Goal: Task Accomplishment & Management: Use online tool/utility

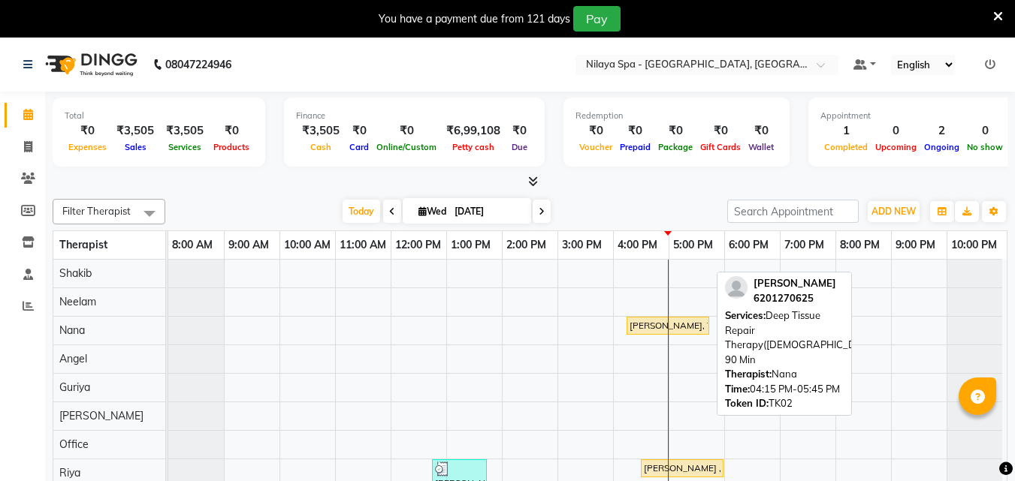
click at [691, 332] on div "[PERSON_NAME], TK02, 04:15 PM-05:45 PM, Deep Tissue Repair Therapy([DEMOGRAPHIC…" at bounding box center [668, 326] width 80 height 14
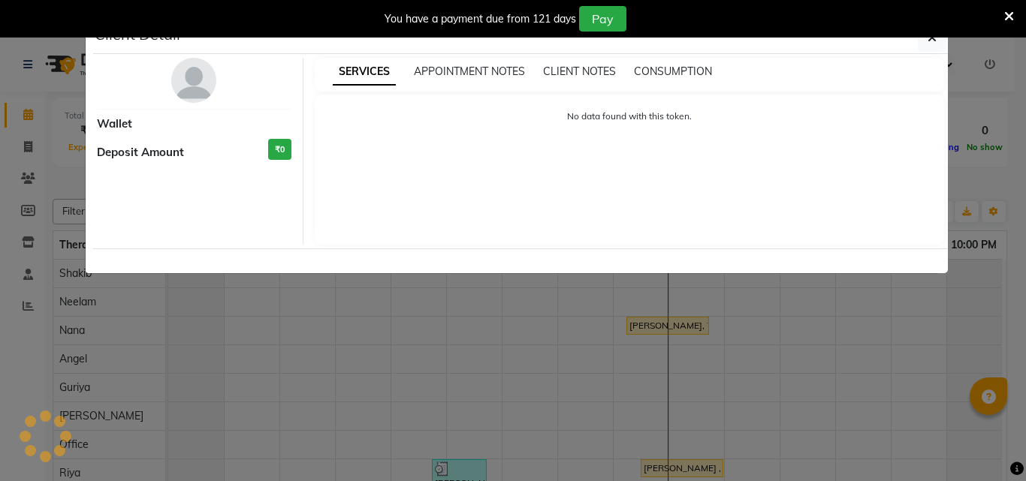
select select "1"
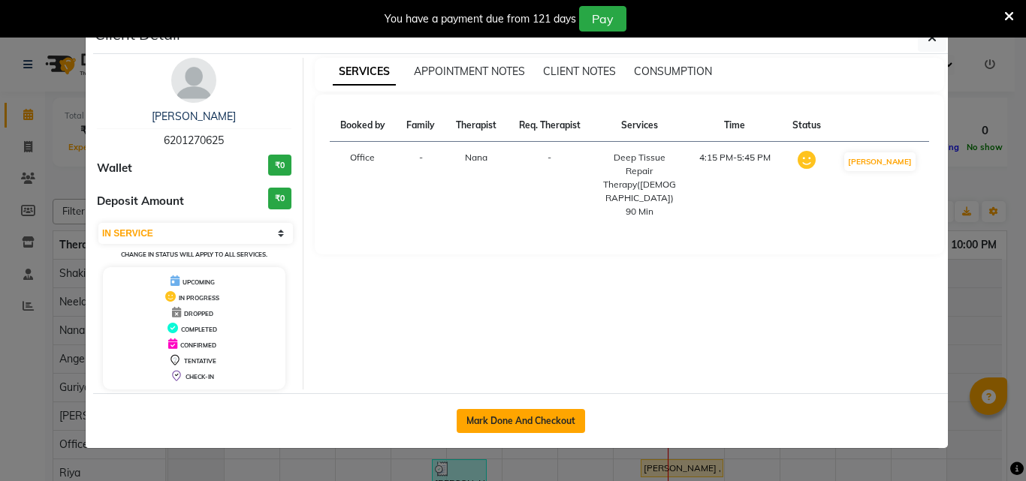
click at [518, 421] on button "Mark Done And Checkout" at bounding box center [521, 421] width 128 height 24
select select "service"
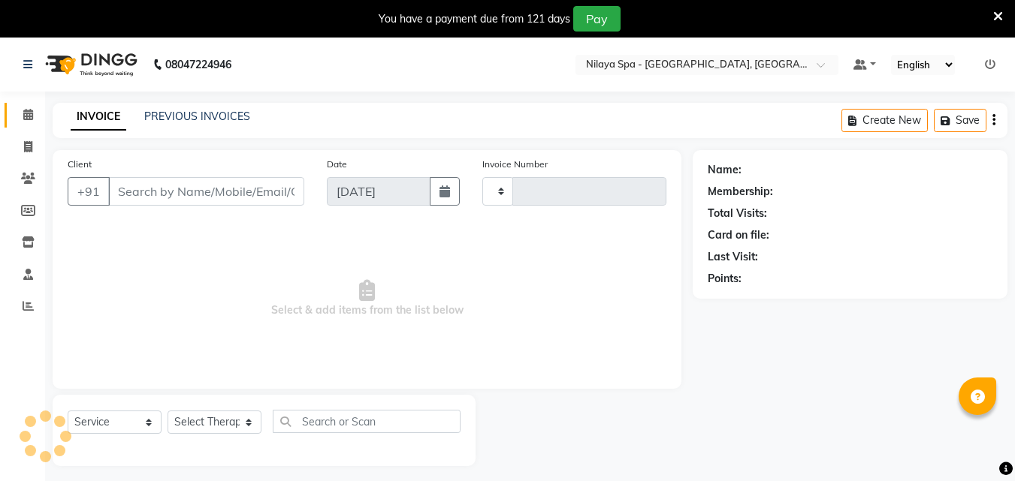
type input "1324"
select select "8066"
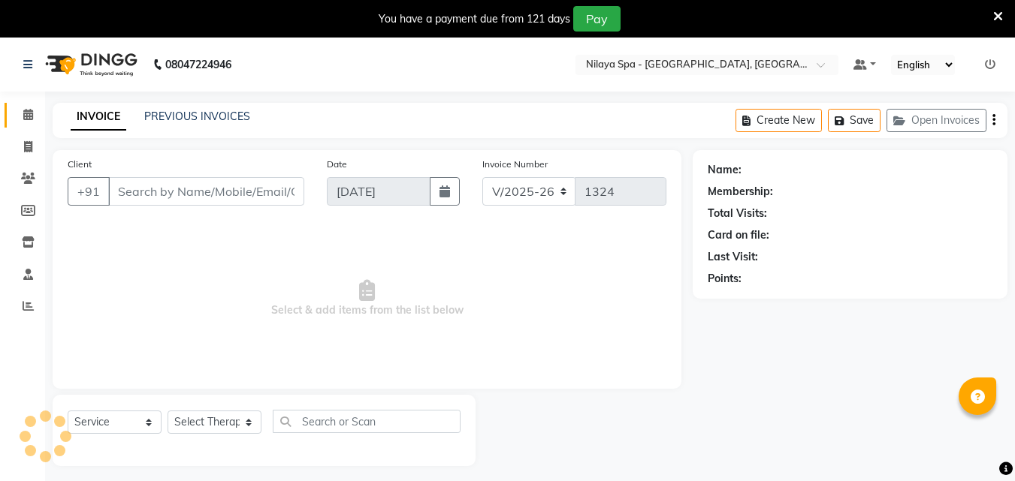
type input "62******25"
select select "78965"
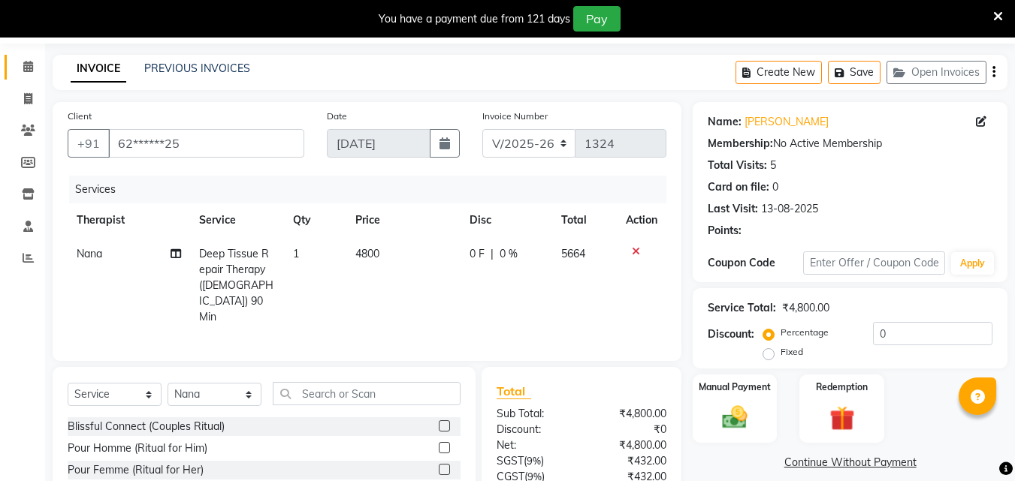
scroll to position [75, 0]
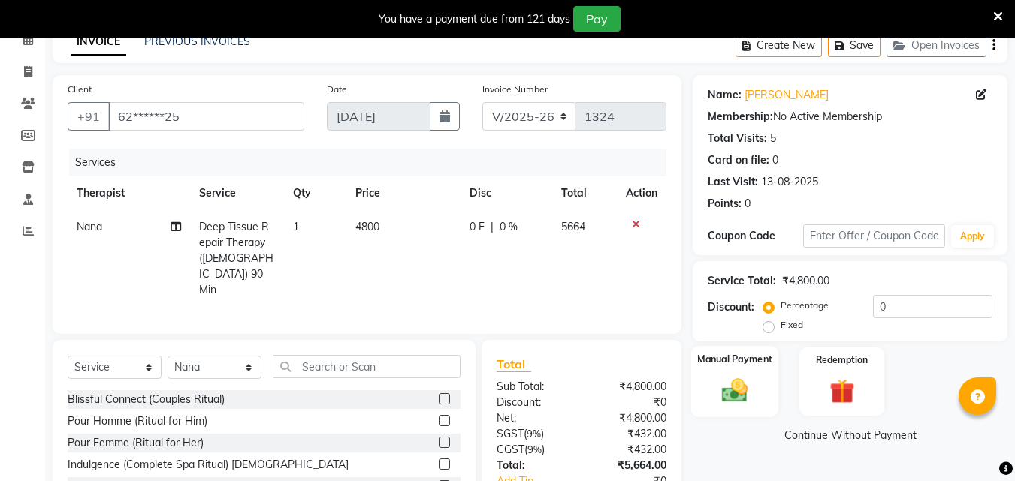
click at [727, 391] on img at bounding box center [735, 391] width 42 height 30
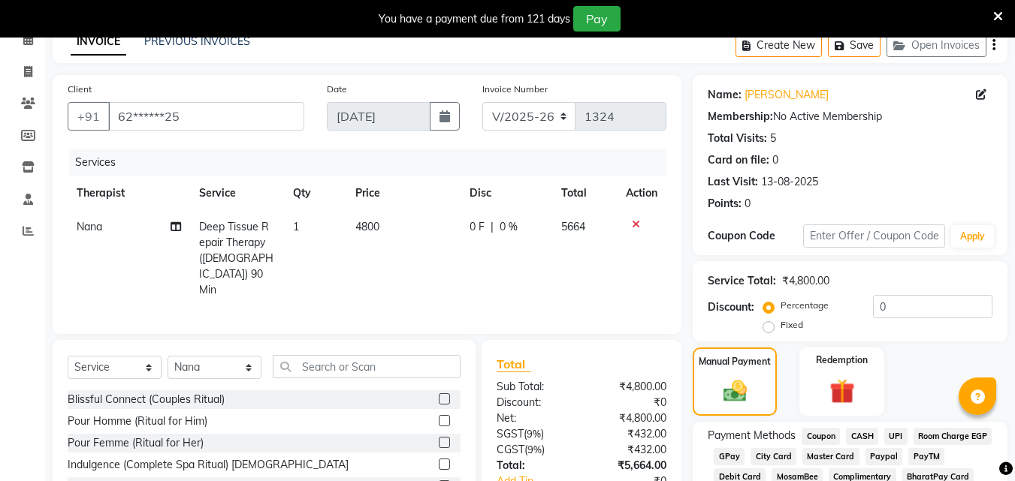
click at [890, 433] on span "UPI" at bounding box center [895, 436] width 23 height 17
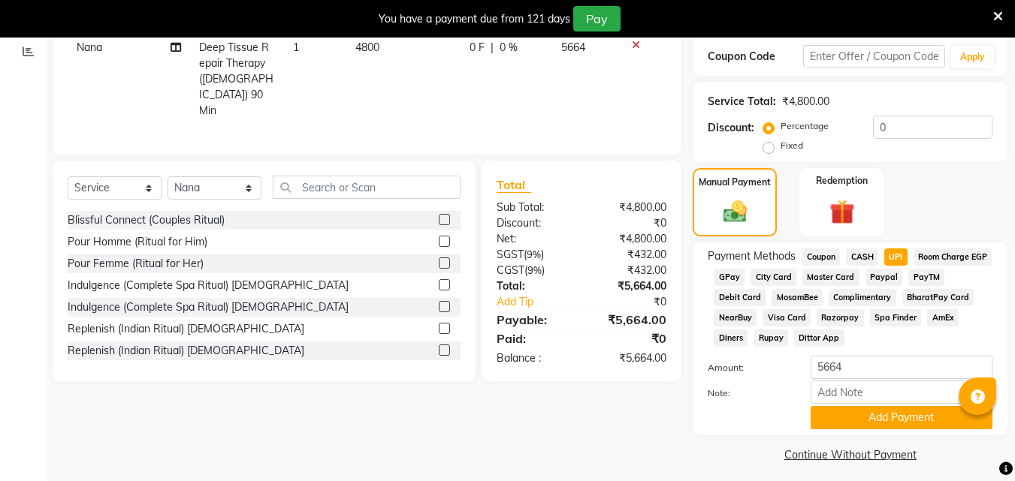
scroll to position [262, 0]
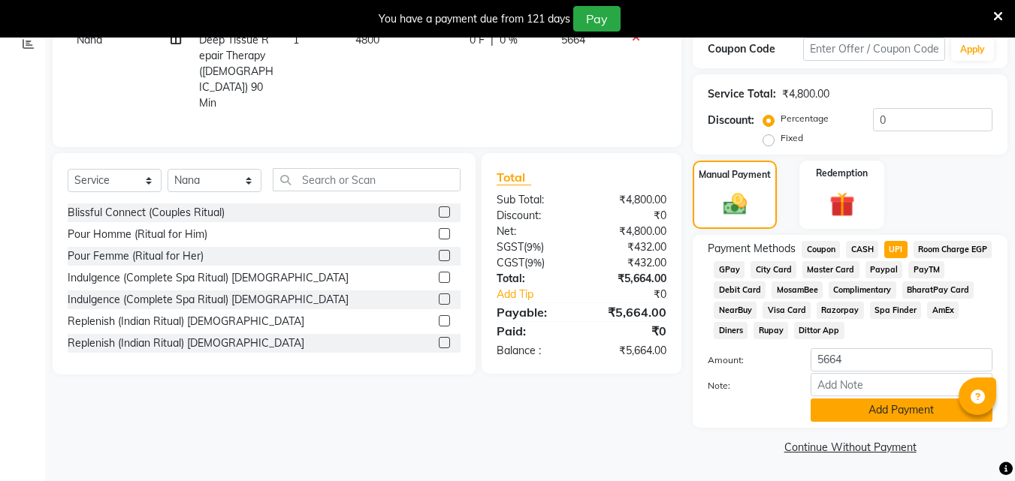
click at [901, 407] on button "Add Payment" at bounding box center [901, 410] width 182 height 23
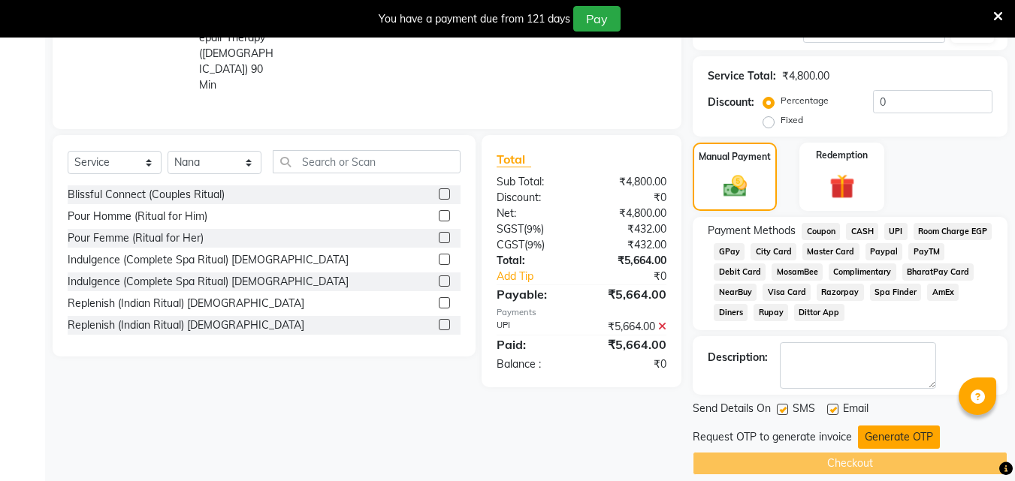
scroll to position [297, 0]
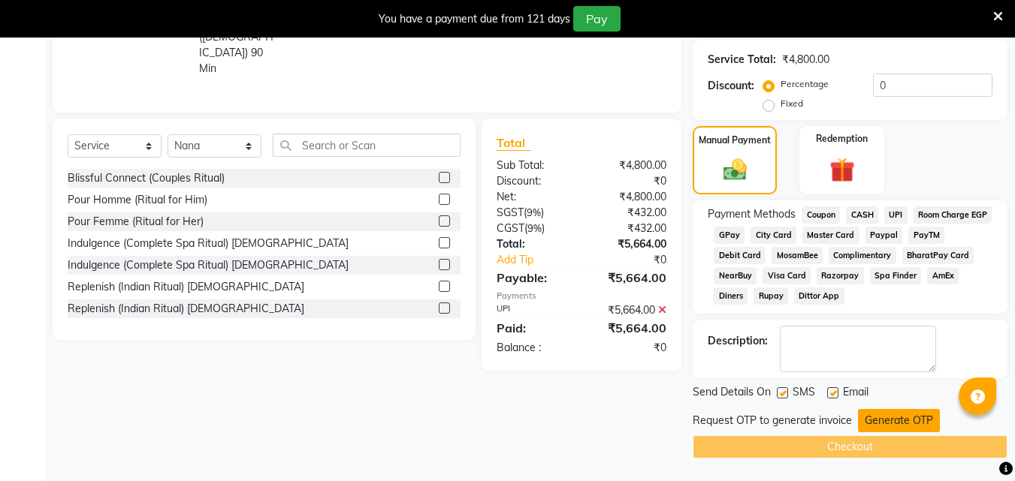
click at [906, 421] on button "Generate OTP" at bounding box center [899, 420] width 82 height 23
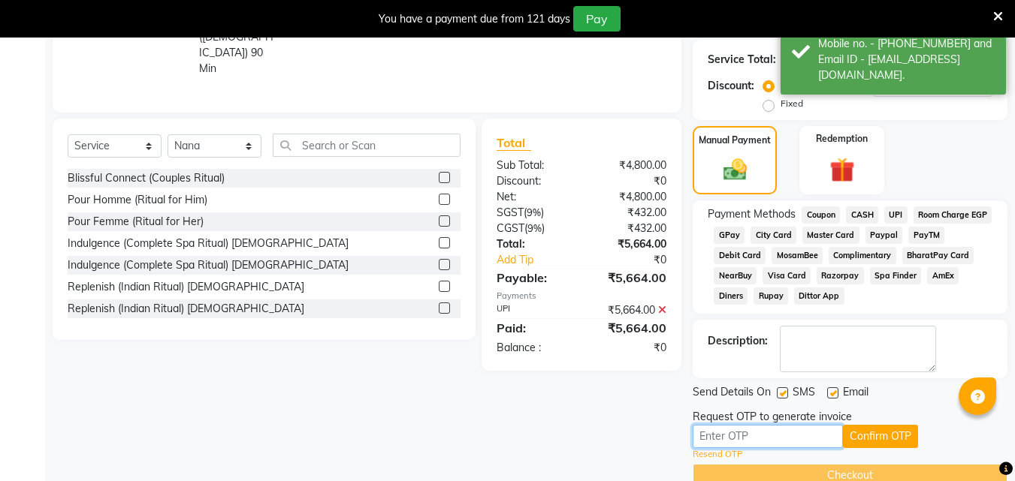
click at [728, 431] on input "text" at bounding box center [768, 436] width 150 height 23
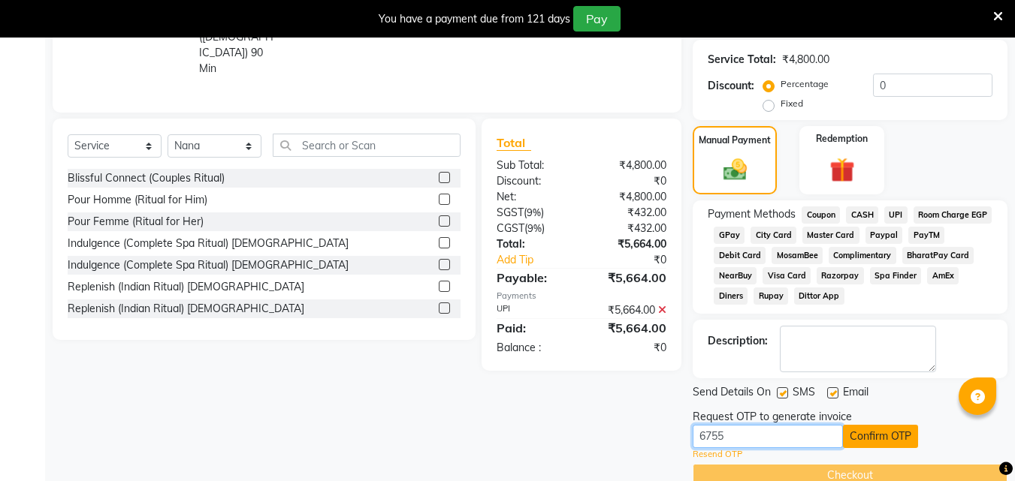
type input "6755"
click at [862, 438] on button "Confirm OTP" at bounding box center [880, 436] width 75 height 23
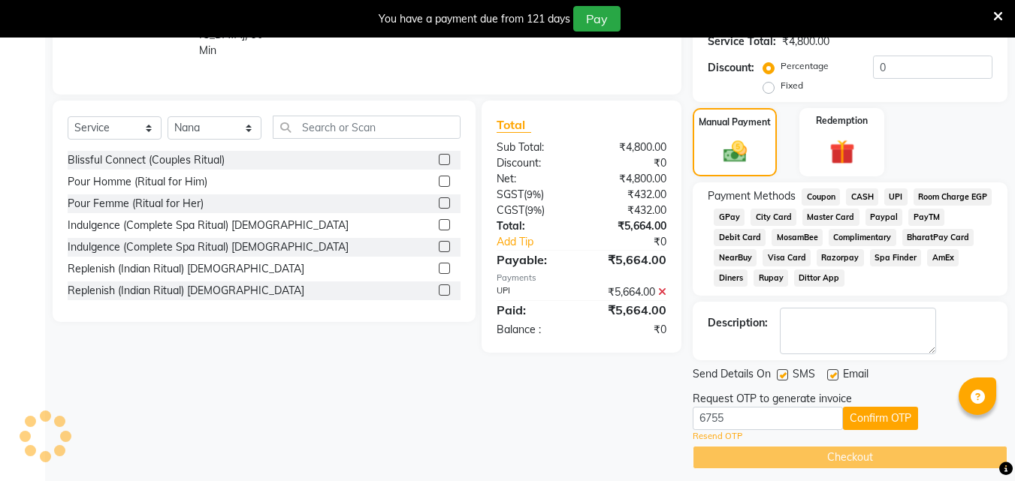
scroll to position [267, 0]
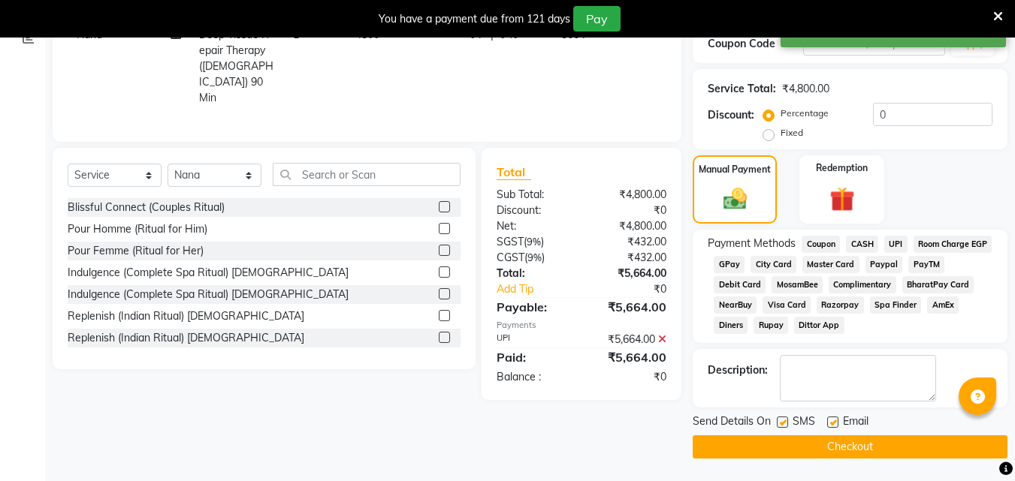
click at [844, 449] on button "Checkout" at bounding box center [850, 447] width 315 height 23
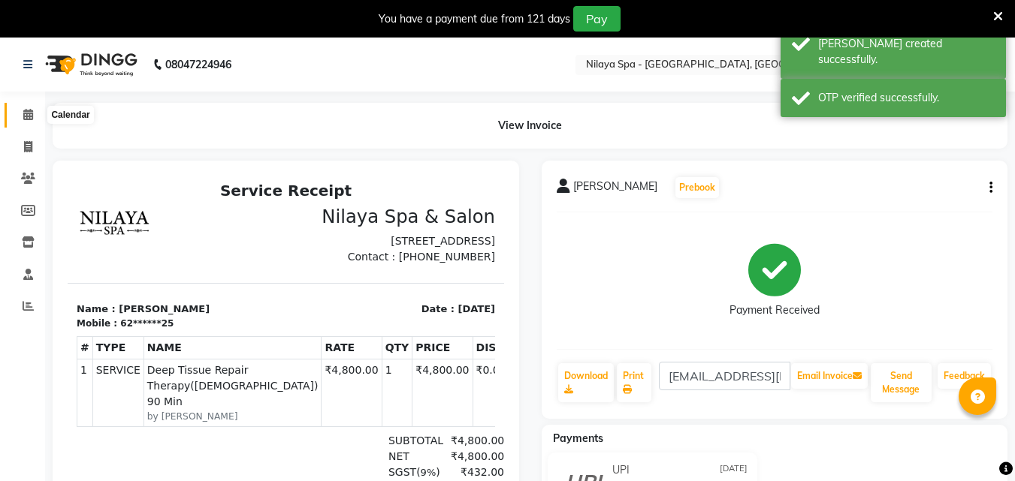
click at [24, 120] on span at bounding box center [28, 115] width 26 height 17
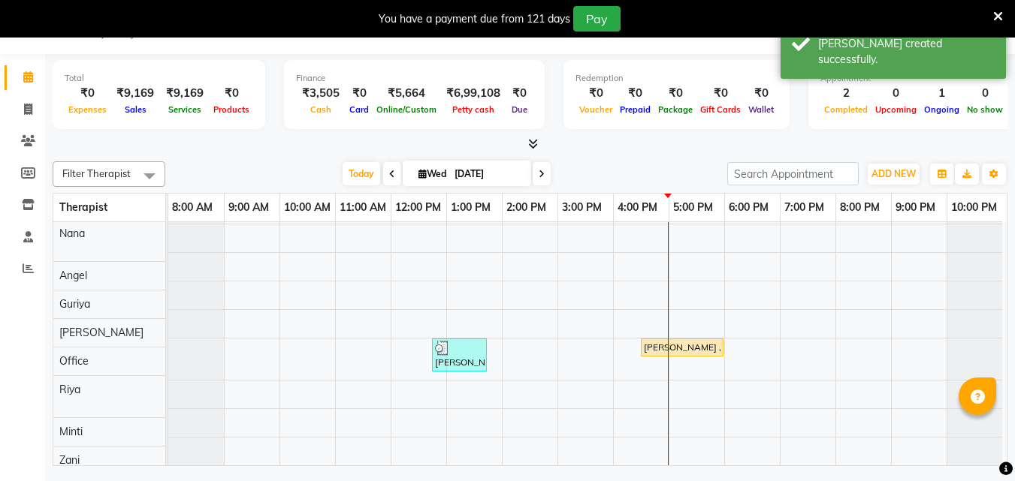
scroll to position [108, 0]
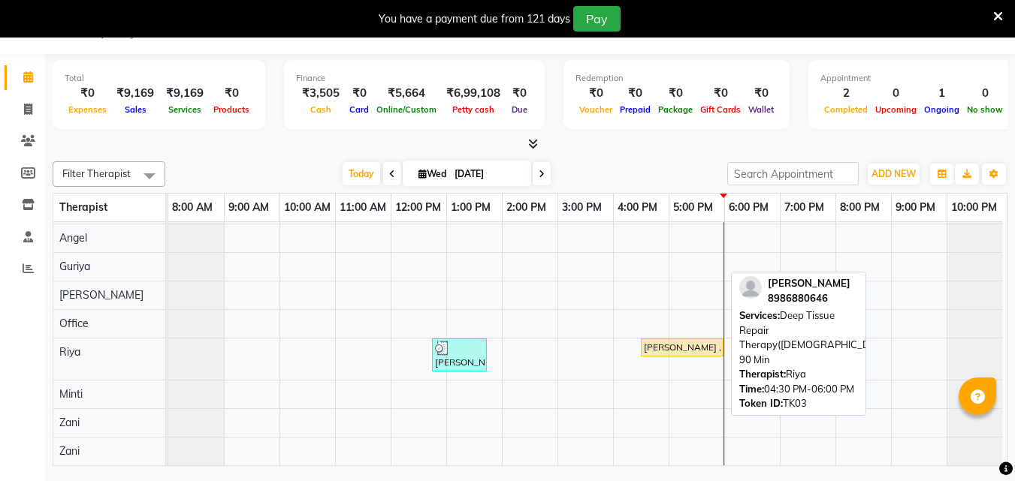
click at [675, 341] on div "[PERSON_NAME] , TK03, 04:30 PM-06:00 PM, Deep Tissue Repair Therapy([DEMOGRAPHI…" at bounding box center [682, 348] width 80 height 14
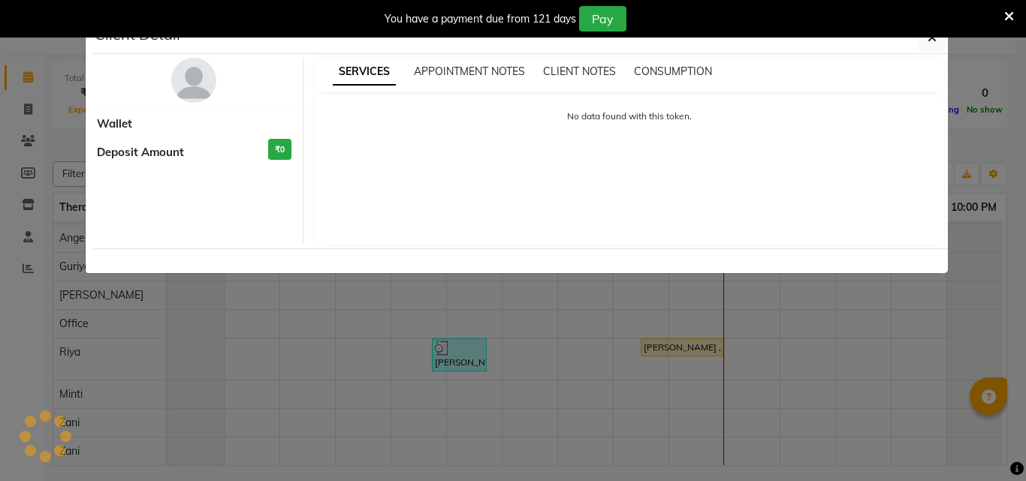
select select "1"
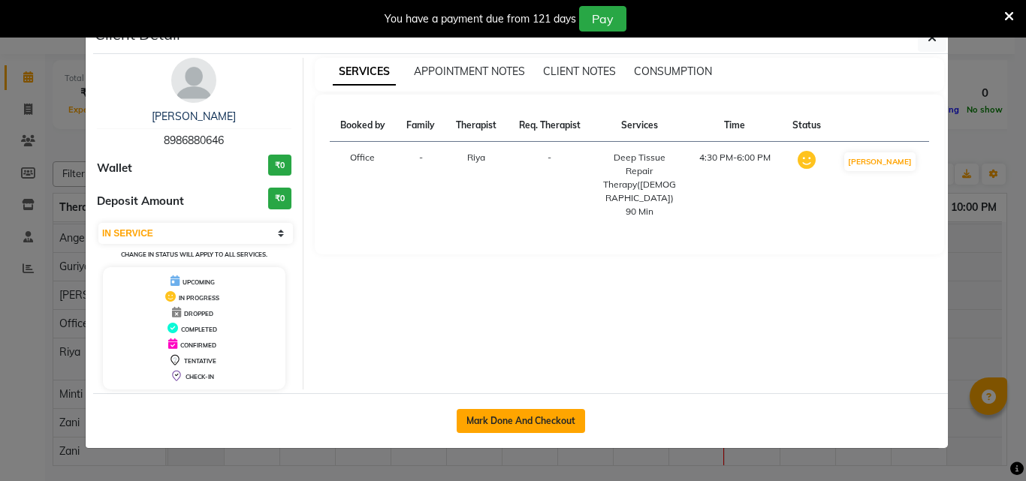
click at [539, 417] on button "Mark Done And Checkout" at bounding box center [521, 421] width 128 height 24
select select "service"
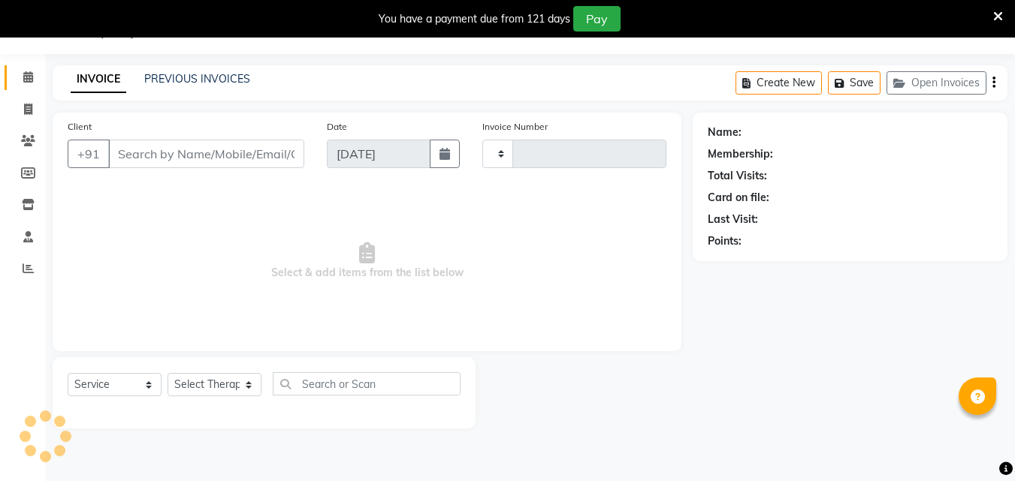
type input "1325"
select select "8066"
type input "89******46"
select select "80439"
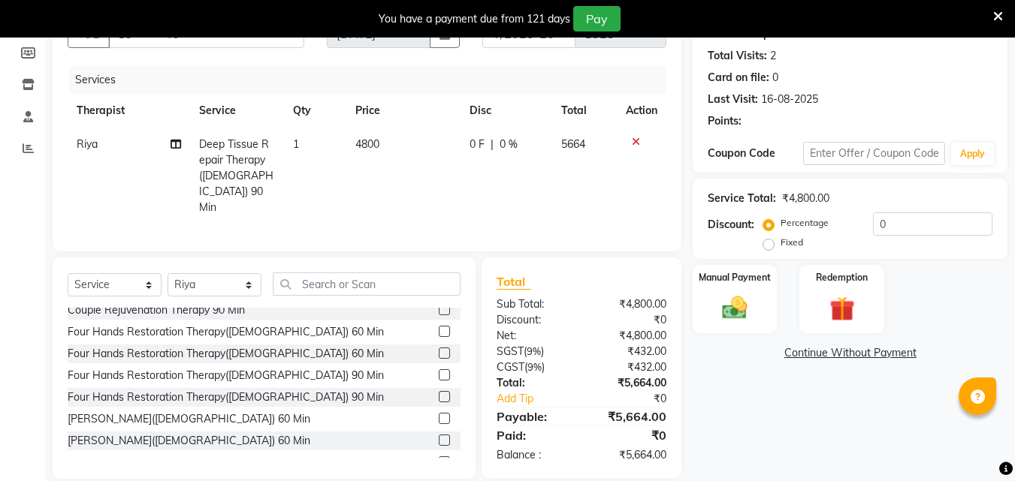
scroll to position [225, 0]
click at [738, 307] on img at bounding box center [735, 308] width 42 height 30
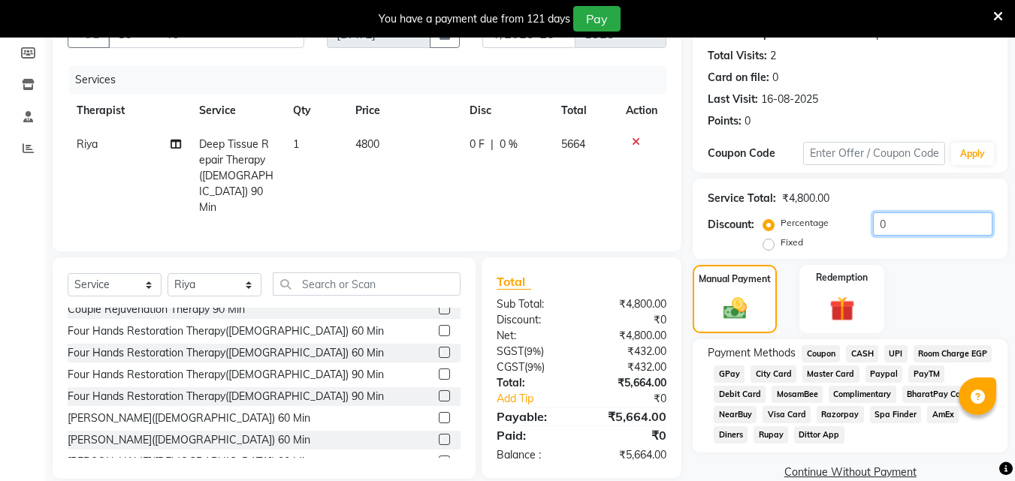
click at [895, 217] on input "0" at bounding box center [932, 224] width 119 height 23
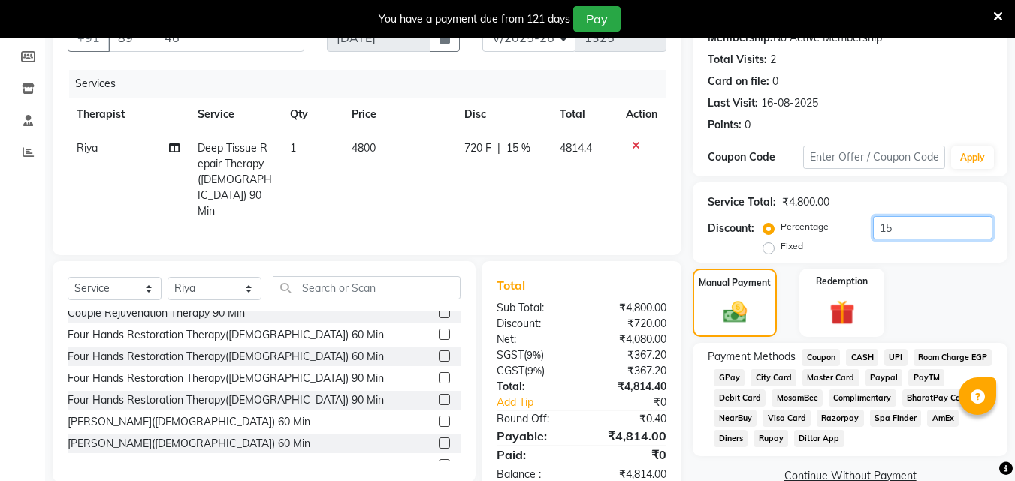
scroll to position [189, 0]
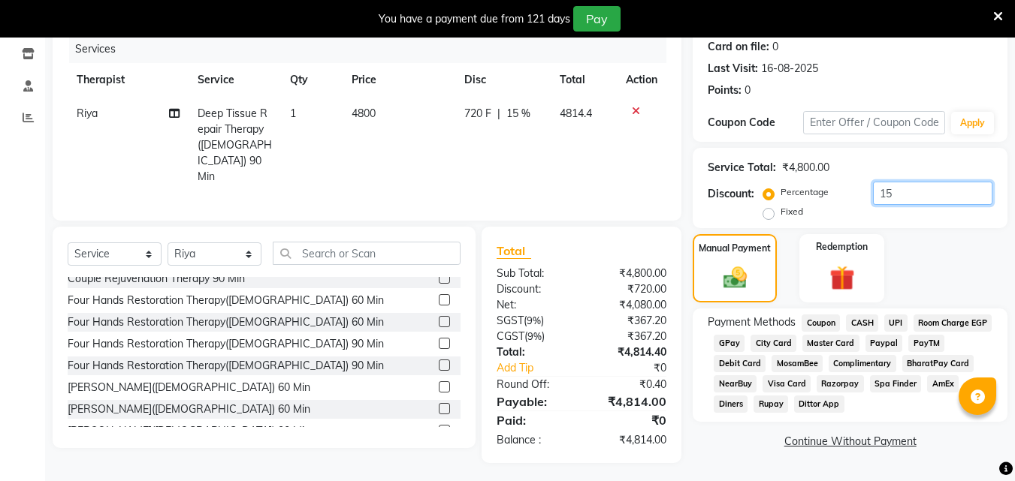
type input "15"
click at [810, 378] on span "Visa Card" at bounding box center [786, 384] width 48 height 17
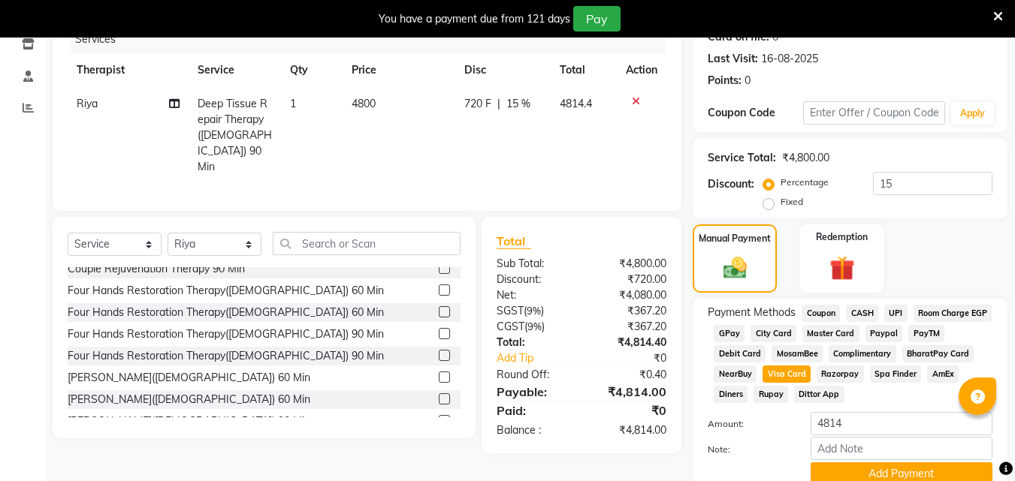
scroll to position [262, 0]
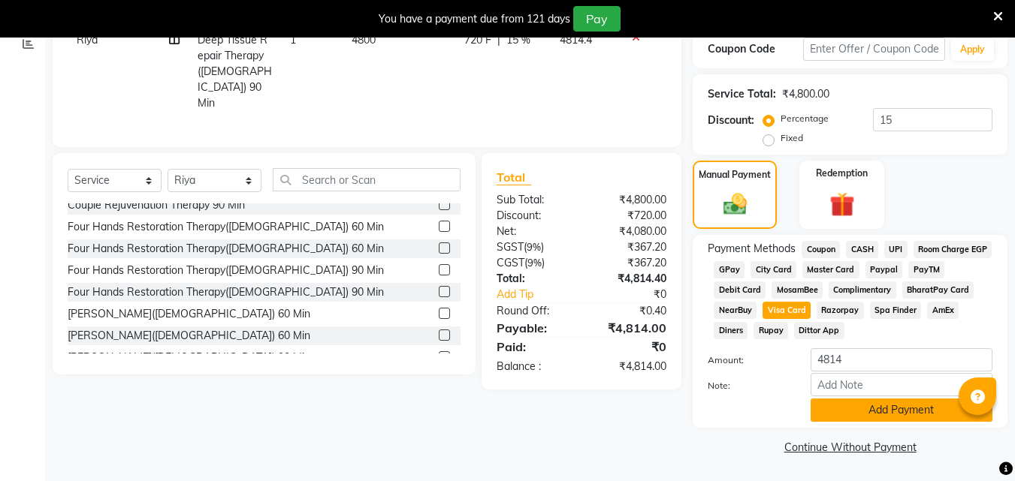
click at [884, 412] on button "Add Payment" at bounding box center [901, 410] width 182 height 23
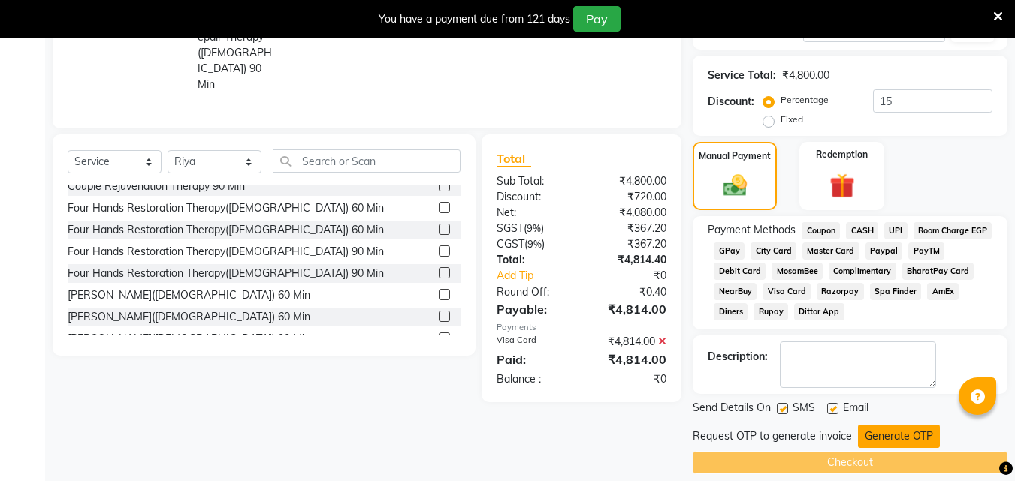
scroll to position [297, 0]
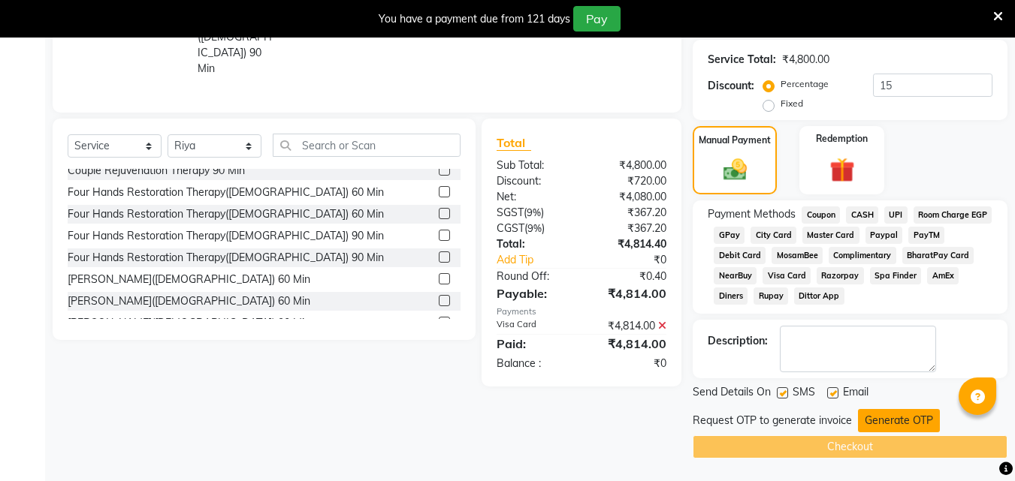
click at [886, 418] on button "Generate OTP" at bounding box center [899, 420] width 82 height 23
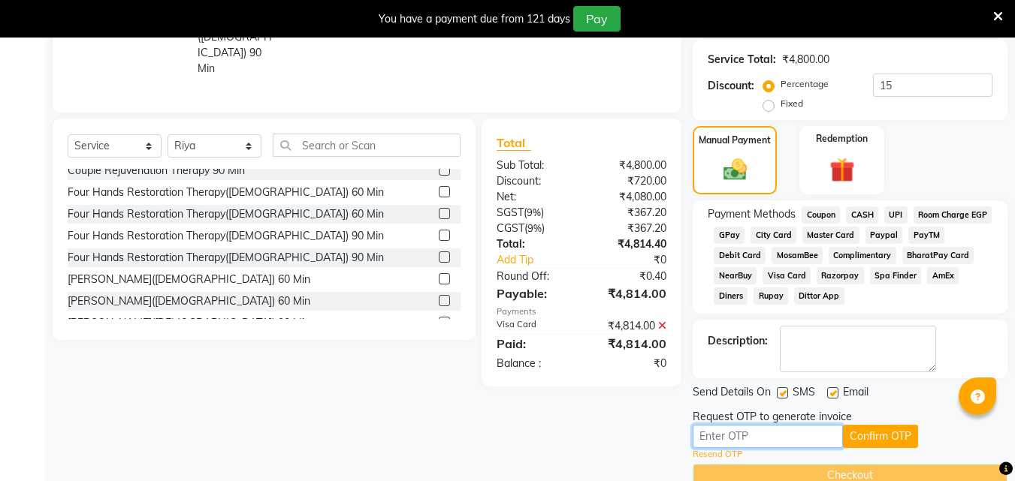
click at [710, 435] on input "text" at bounding box center [768, 436] width 150 height 23
type input "1778"
click at [882, 437] on button "Confirm OTP" at bounding box center [880, 436] width 75 height 23
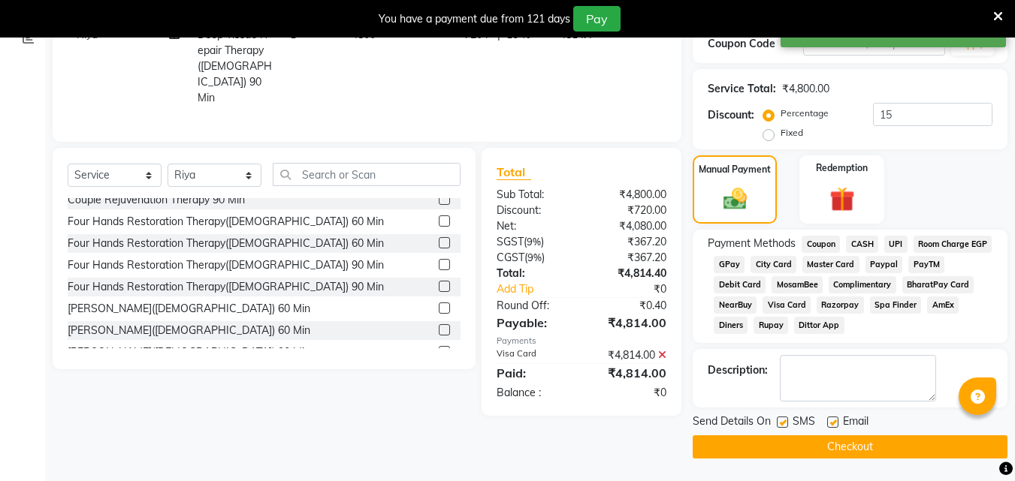
scroll to position [267, 0]
click at [875, 451] on button "Checkout" at bounding box center [850, 447] width 315 height 23
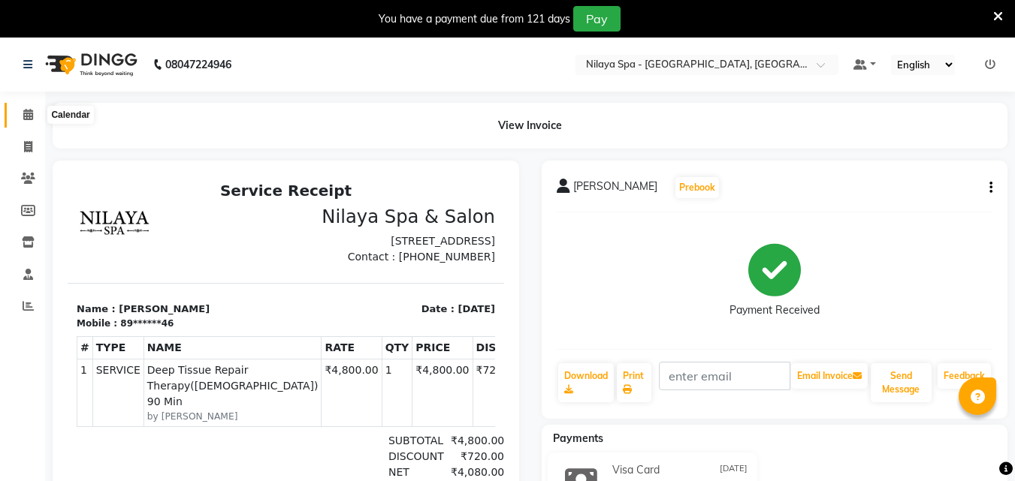
click at [27, 117] on icon at bounding box center [28, 114] width 10 height 11
